Goal: Browse casually: Explore the website without a specific task or goal

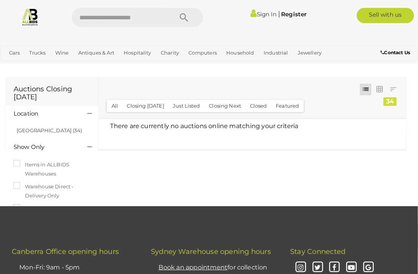
scroll to position [264, 0]
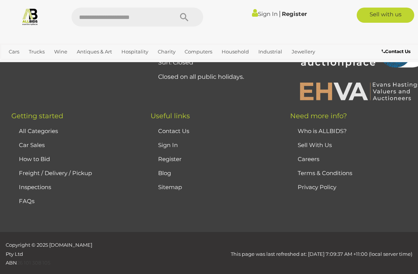
click at [34, 19] on img at bounding box center [30, 17] width 18 height 18
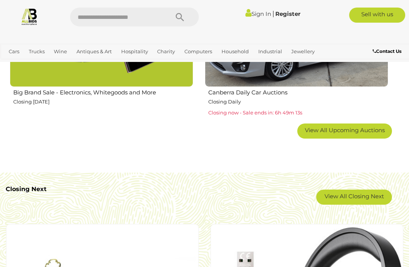
scroll to position [1239, 0]
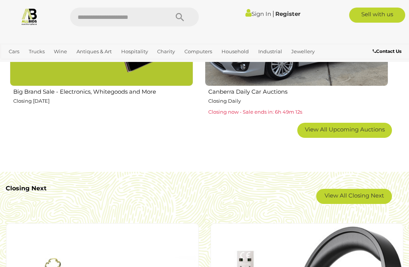
click at [381, 193] on link "View All Closing Next" at bounding box center [354, 196] width 76 height 15
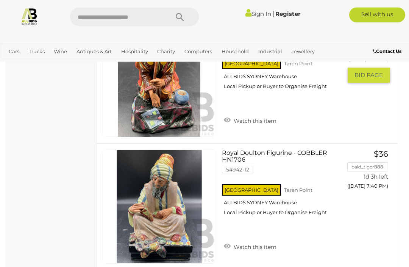
scroll to position [2530, 0]
click at [0, 0] on link "View All Charity Auctions" at bounding box center [0, 0] width 0 height 0
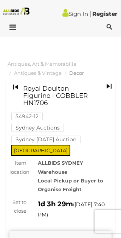
scroll to position [5, 0]
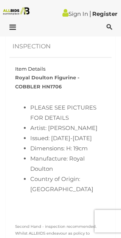
scroll to position [505, 0]
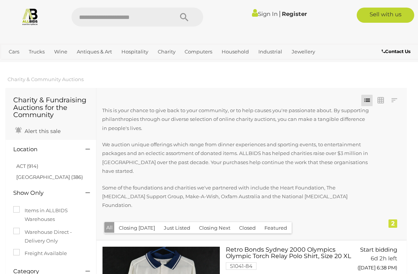
click at [0, 0] on span "Auctions" at bounding box center [0, 0] width 0 height 0
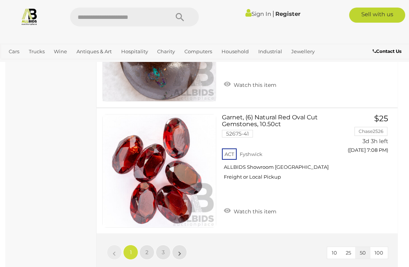
scroll to position [6457, 0]
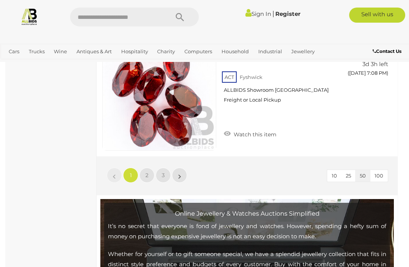
click at [150, 168] on link "2" at bounding box center [146, 175] width 15 height 15
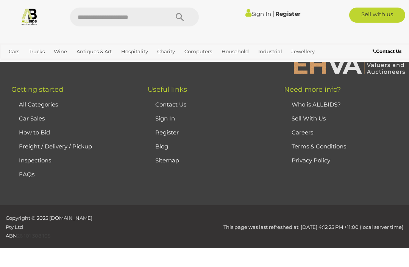
scroll to position [194, 0]
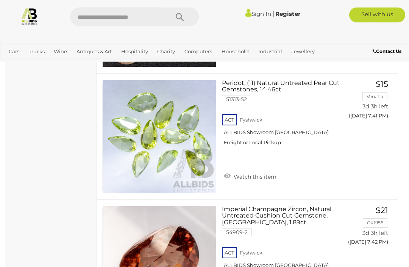
scroll to position [5777, 0]
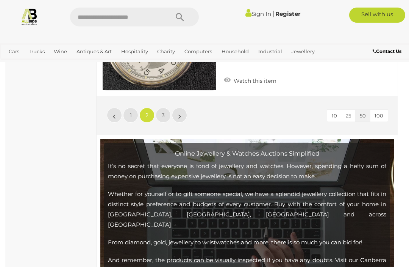
click at [164, 108] on link "3" at bounding box center [162, 115] width 15 height 15
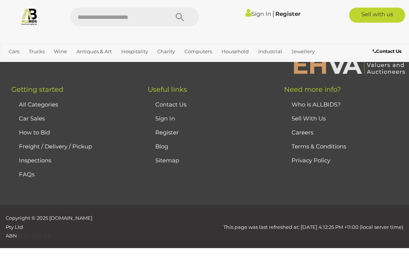
scroll to position [194, 0]
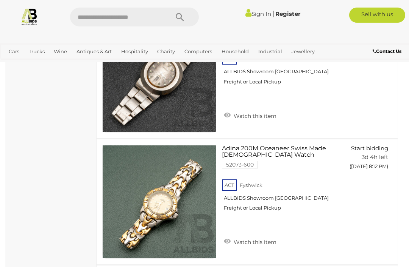
scroll to position [1913, 0]
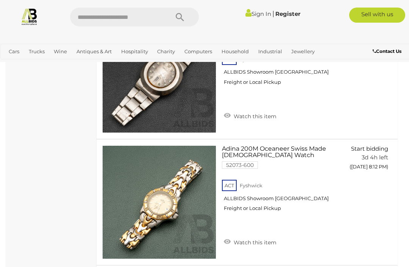
click at [31, 19] on img at bounding box center [29, 17] width 18 height 18
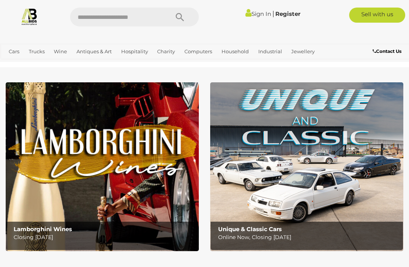
click at [0, 0] on link "View All Household Auctions" at bounding box center [0, 0] width 0 height 0
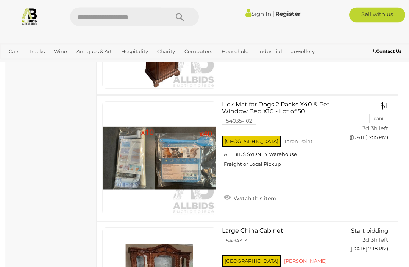
scroll to position [4285, 0]
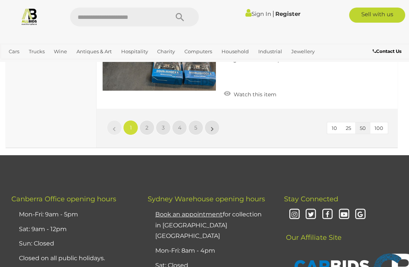
click at [149, 121] on link "2" at bounding box center [146, 127] width 15 height 15
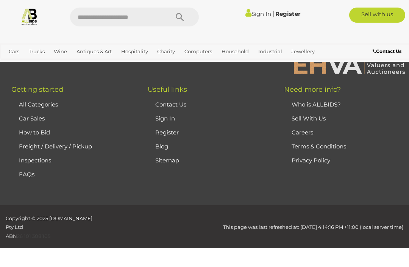
scroll to position [119, 0]
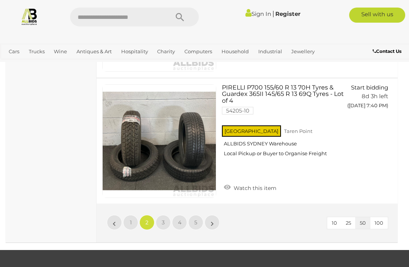
click at [166, 215] on link "3" at bounding box center [162, 222] width 15 height 15
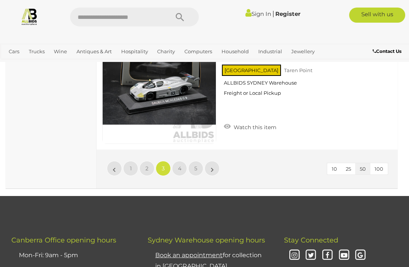
scroll to position [6380, 0]
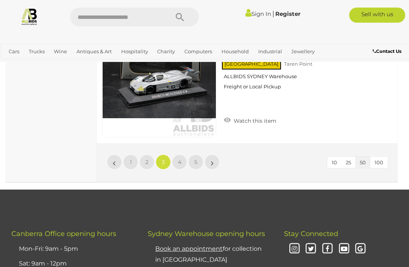
click at [182, 155] on link "4" at bounding box center [179, 162] width 15 height 15
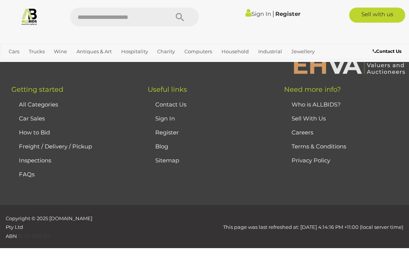
scroll to position [119, 0]
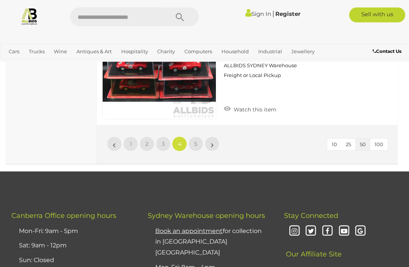
click at [193, 141] on link "5" at bounding box center [195, 144] width 15 height 15
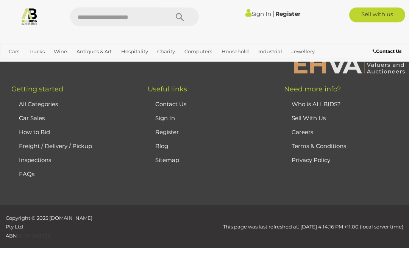
scroll to position [119, 0]
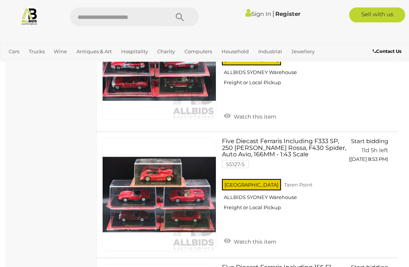
scroll to position [2481, 0]
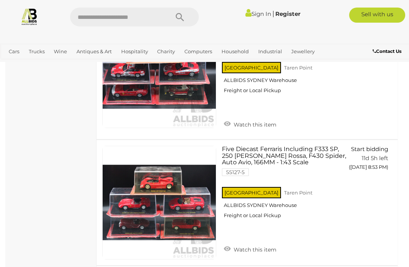
click at [0, 0] on link "View All Antiques & Art Auctions" at bounding box center [0, 0] width 0 height 0
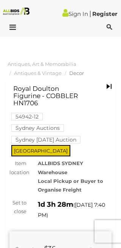
scroll to position [505, 0]
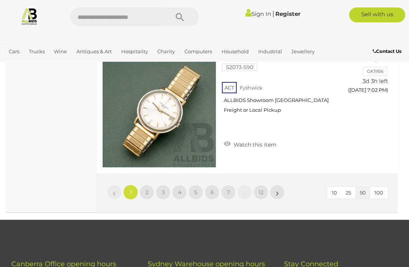
scroll to position [6489, 0]
click at [149, 185] on link "2" at bounding box center [146, 192] width 15 height 15
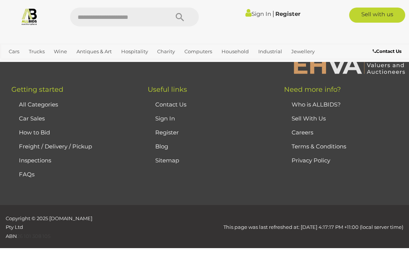
scroll to position [194, 0]
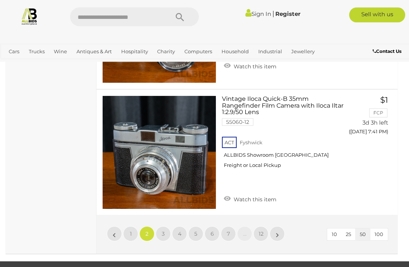
click at [164, 231] on span "3" at bounding box center [163, 234] width 3 height 7
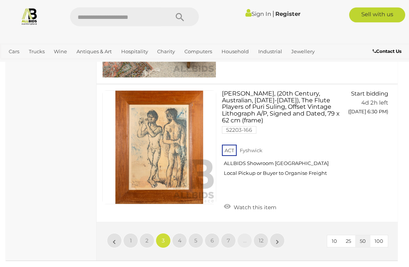
scroll to position [6395, 0]
click at [186, 233] on link "4" at bounding box center [179, 240] width 15 height 15
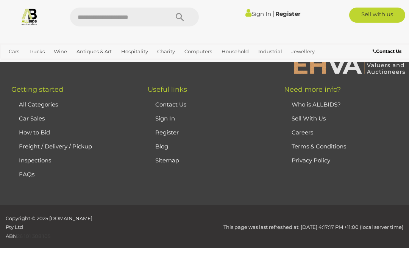
scroll to position [194, 0]
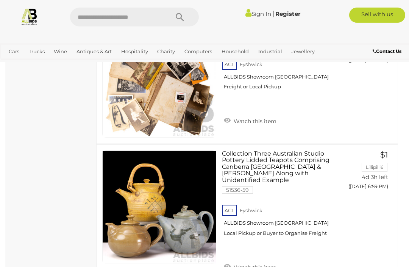
scroll to position [6538, 0]
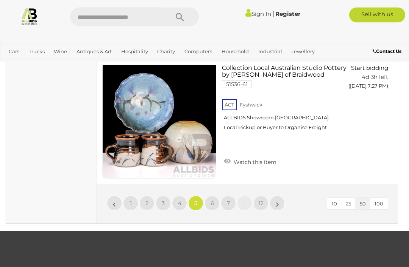
scroll to position [6568, 0]
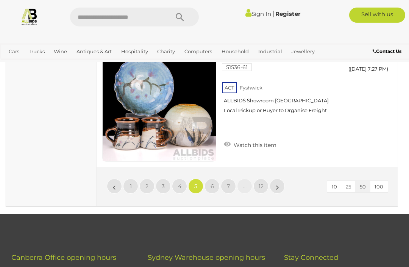
click at [212, 183] on span "6" at bounding box center [211, 186] width 3 height 7
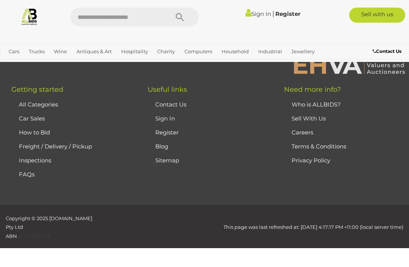
scroll to position [194, 0]
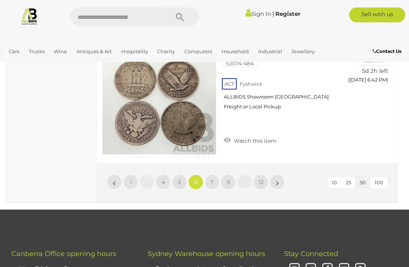
scroll to position [6645, 0]
click at [212, 179] on span "7" at bounding box center [211, 182] width 3 height 7
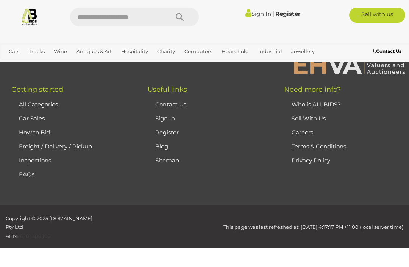
scroll to position [194, 0]
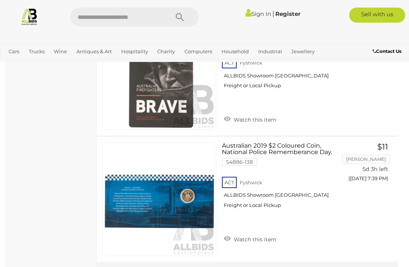
scroll to position [6528, 0]
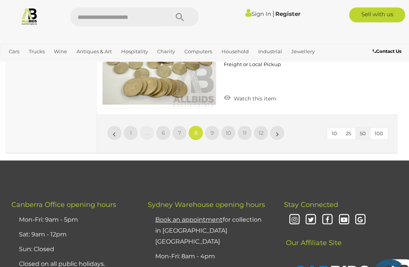
scroll to position [6497, 0]
click at [216, 126] on link "9" at bounding box center [211, 133] width 15 height 15
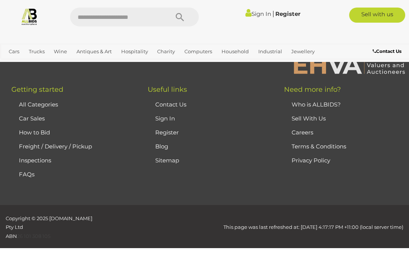
scroll to position [194, 0]
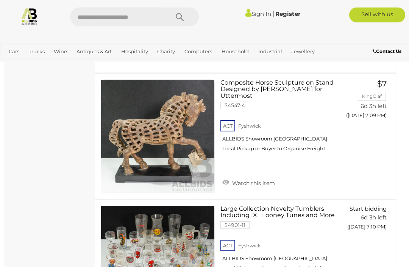
scroll to position [6508, 2]
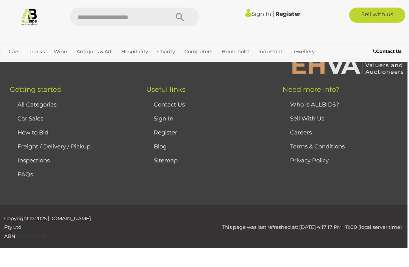
scroll to position [194, 0]
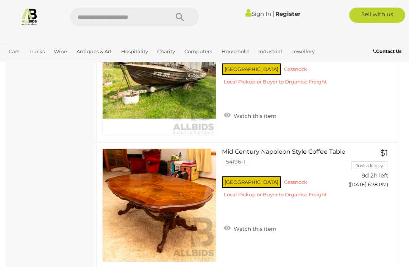
scroll to position [6514, 0]
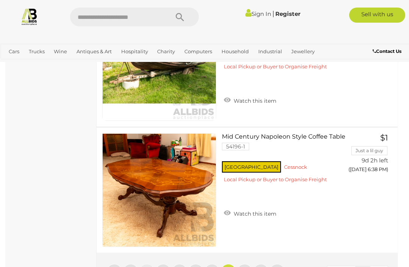
click at [247, 264] on link "11" at bounding box center [244, 271] width 15 height 15
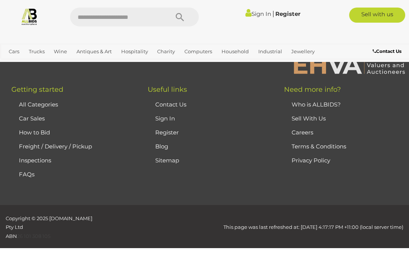
scroll to position [194, 0]
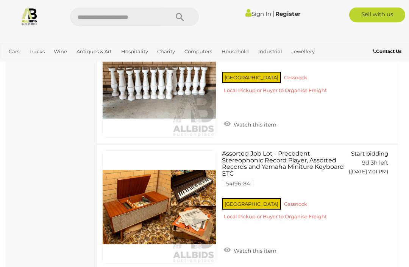
scroll to position [1014, 0]
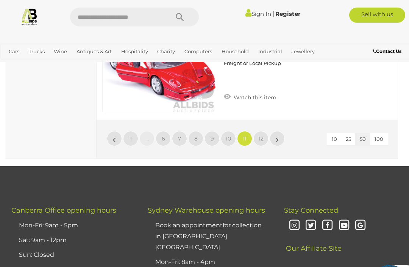
click at [259, 131] on link "12" at bounding box center [260, 138] width 15 height 15
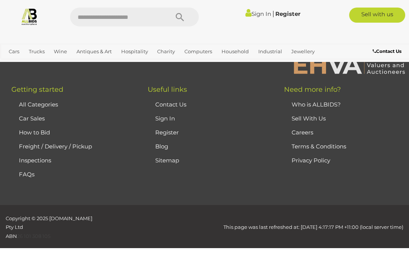
scroll to position [194, 0]
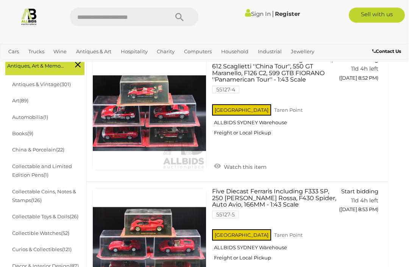
scroll to position [208, 9]
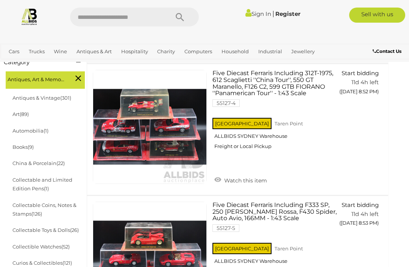
click at [31, 14] on img at bounding box center [29, 17] width 18 height 18
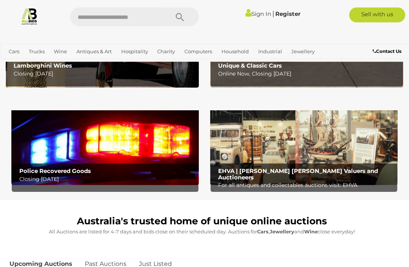
scroll to position [169, 0]
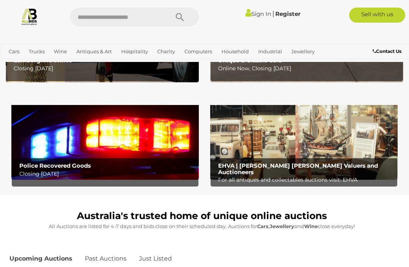
click at [153, 152] on img at bounding box center [104, 139] width 187 height 82
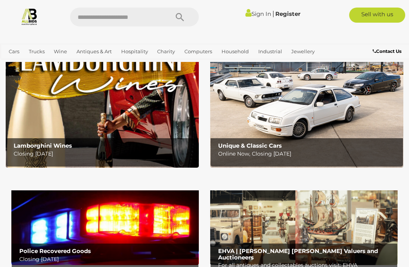
scroll to position [82, 0]
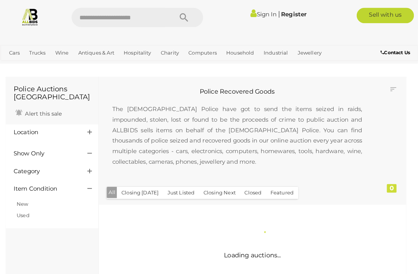
scroll to position [1, 0]
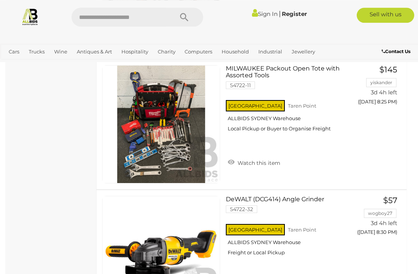
scroll to position [2630, 0]
